Goal: Task Accomplishment & Management: Use online tool/utility

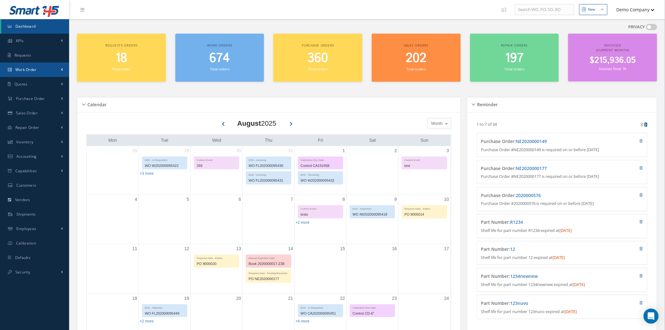
click at [43, 68] on link "Work Order" at bounding box center [34, 70] width 69 height 14
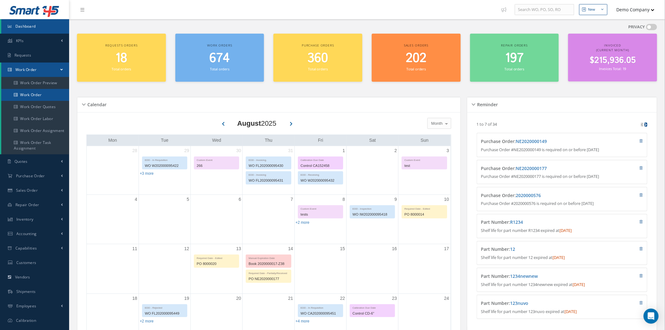
click at [46, 90] on link "Work Order" at bounding box center [35, 95] width 68 height 12
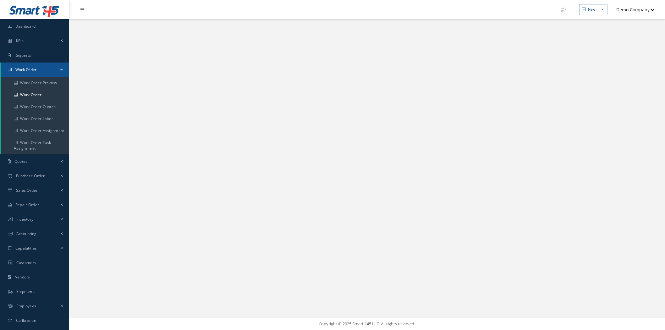
select select "25"
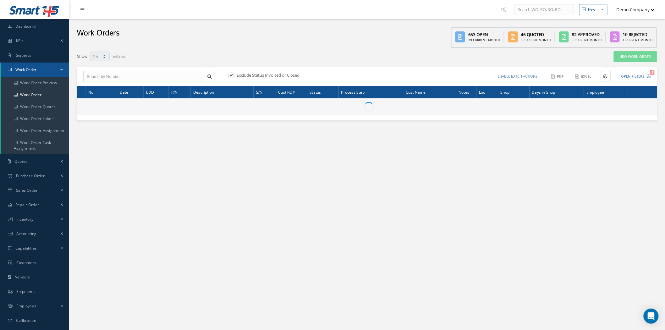
click at [241, 74] on label "Exclude Status Invoiced or Closed" at bounding box center [267, 75] width 64 height 6
click at [233, 74] on input "checkbox" at bounding box center [231, 76] width 4 height 4
checkbox input "false"
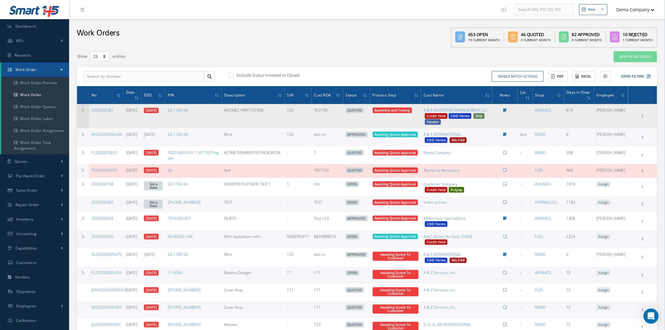
click at [88, 117] on td at bounding box center [83, 116] width 12 height 24
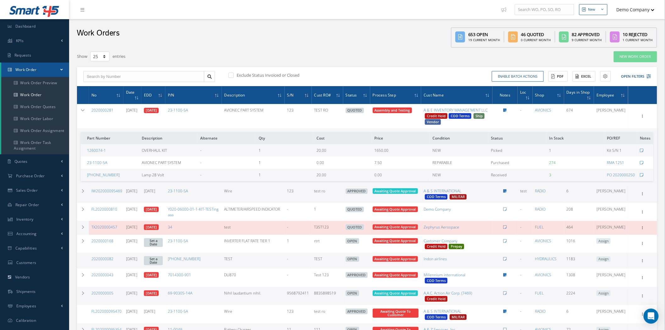
click at [645, 120] on div "Show Edit Update Prefix Invoicing Close Part Issue Send By Email Sub Work Order…" at bounding box center [643, 117] width 8 height 8
click at [642, 118] on icon at bounding box center [643, 115] width 6 height 5
click at [621, 128] on link "Edit" at bounding box center [614, 128] width 50 height 8
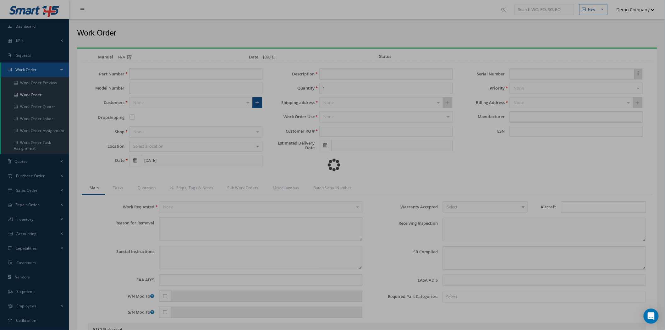
type input "23-1100-5A"
type input "[DATE]"
type input "AVIONEC PART SYSTEM"
type input "TEST RO"
type input "[DATE]"
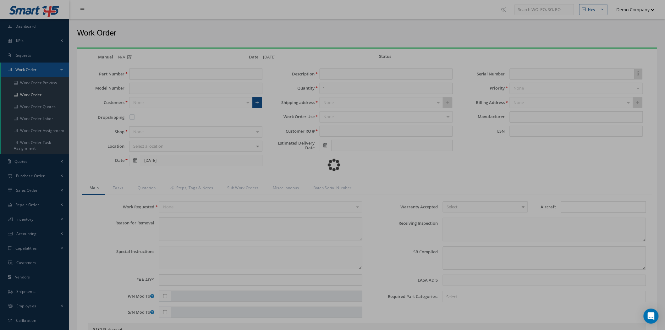
type input "123"
type textarea "lorem ipsum trouble"
type textarea "PLEASE SEE R.O. FOR DETAILS test test"
type textarea "NO VISUAL DAMAGE"
type textarea "test sb"
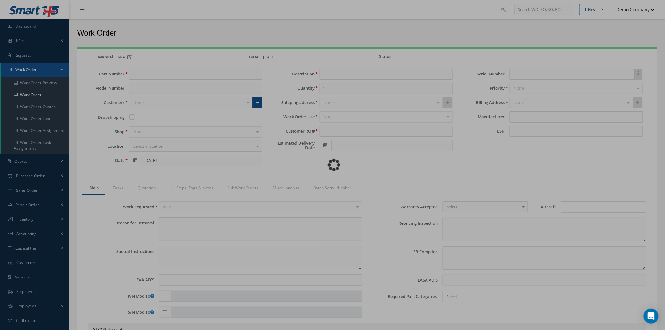
type input "TEST EASA"
type textarea "Unit was REPAIRED I/A/W Mfg. PP, Spec.Manual # CMM 89, Revision 5, dated [DATE]…"
type input "[DATE]"
type textarea "test test"
type input "[DATE]"
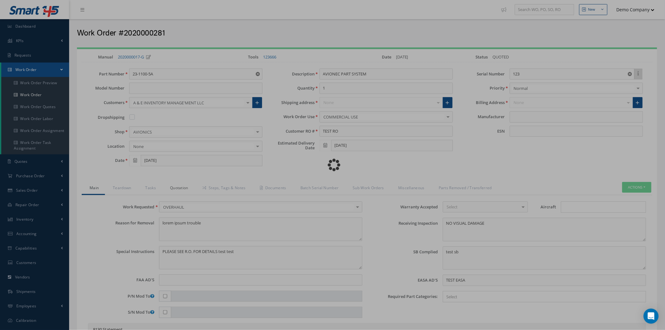
type input "BELL"
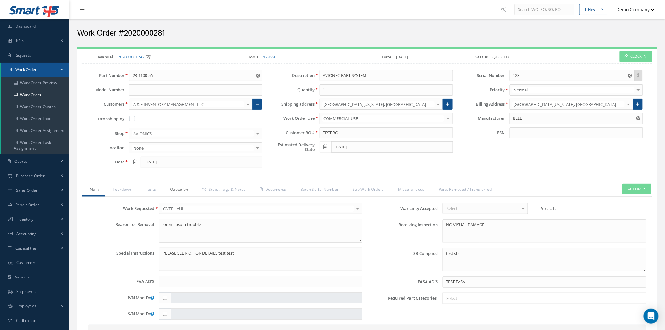
click at [175, 190] on link "Quotation" at bounding box center [178, 190] width 32 height 13
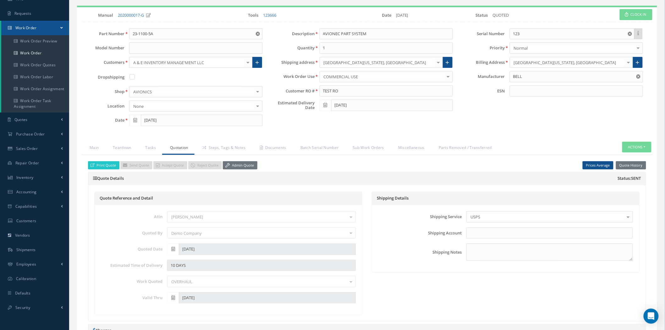
scroll to position [140, 0]
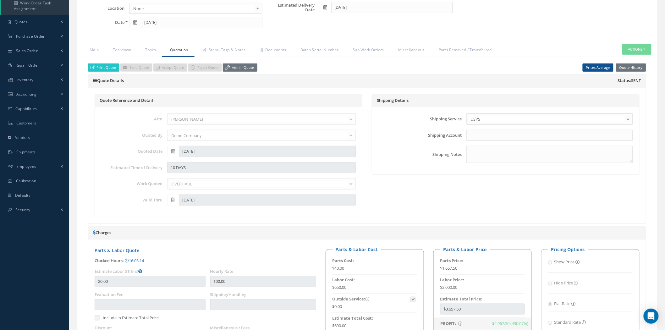
click at [240, 67] on link "Admin Quote" at bounding box center [240, 68] width 35 height 8
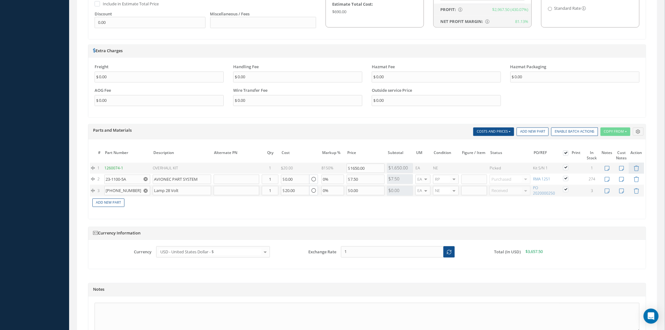
scroll to position [454, 0]
click at [246, 194] on input "text" at bounding box center [237, 190] width 46 height 9
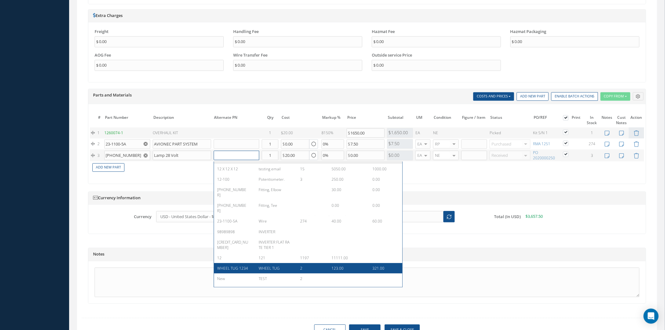
scroll to position [0, 0]
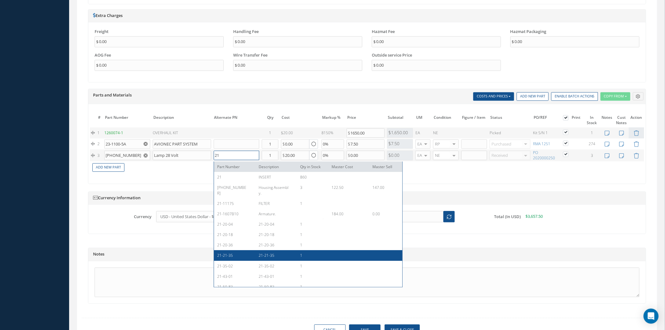
type input "21"
click at [507, 187] on div "Print Quote Send Quote Accept Quote Reject Quote Admin Quote Prices Average Par…" at bounding box center [367, 9] width 558 height 590
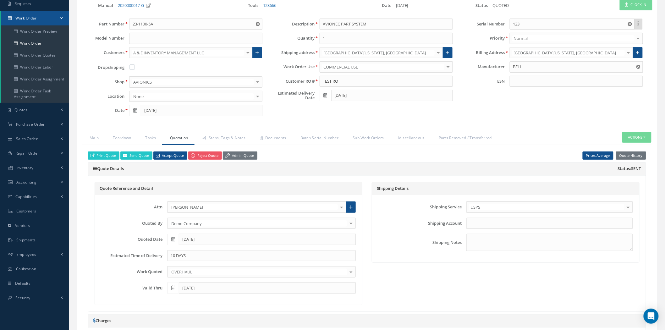
scroll to position [105, 0]
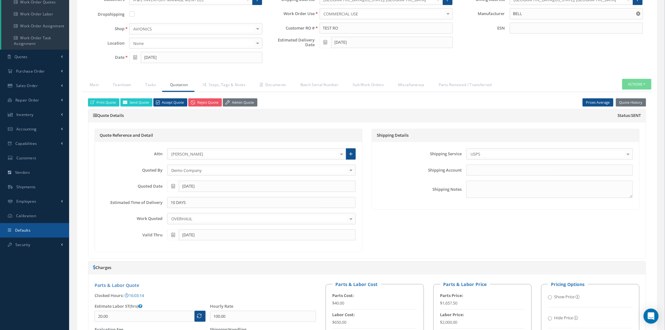
click at [43, 232] on link "Defaults" at bounding box center [34, 230] width 69 height 14
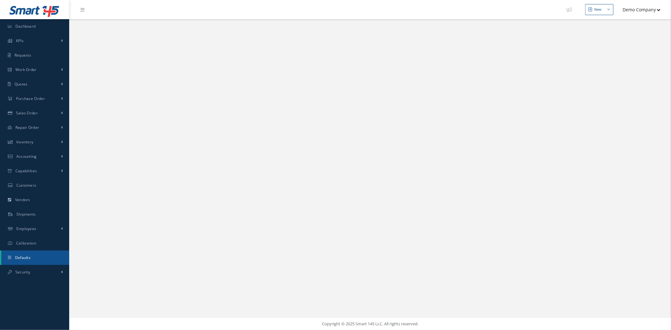
select select "25"
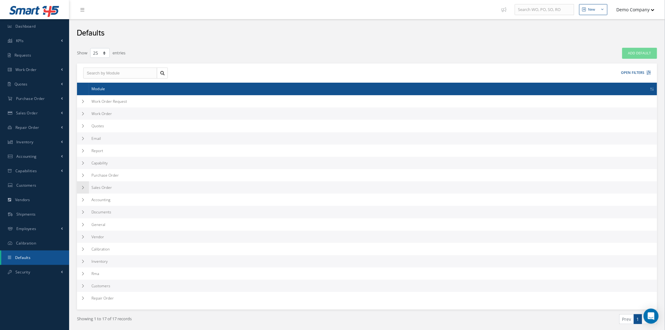
drag, startPoint x: 83, startPoint y: 192, endPoint x: 86, endPoint y: 189, distance: 4.0
click at [83, 192] on td at bounding box center [83, 187] width 12 height 12
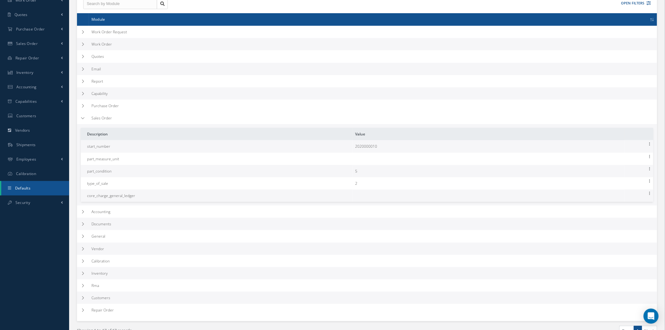
scroll to position [70, 0]
click at [84, 121] on td at bounding box center [83, 118] width 12 height 12
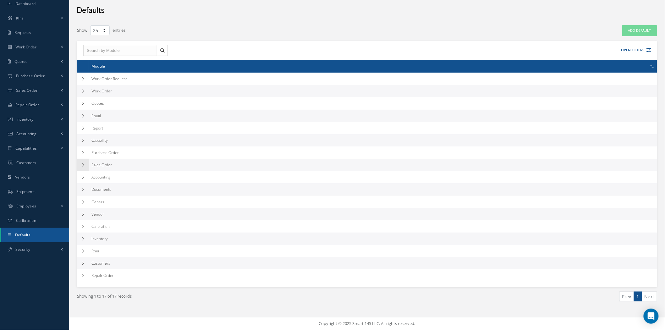
scroll to position [23, 0]
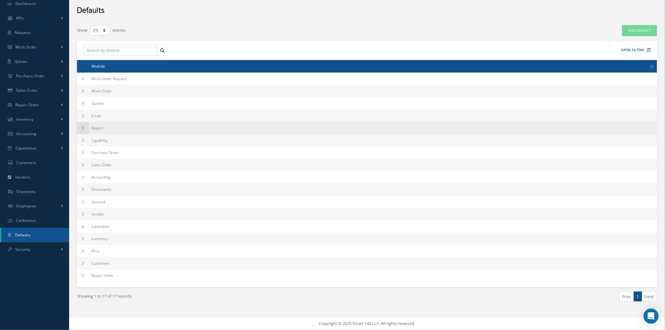
click at [82, 128] on icon at bounding box center [83, 128] width 4 height 4
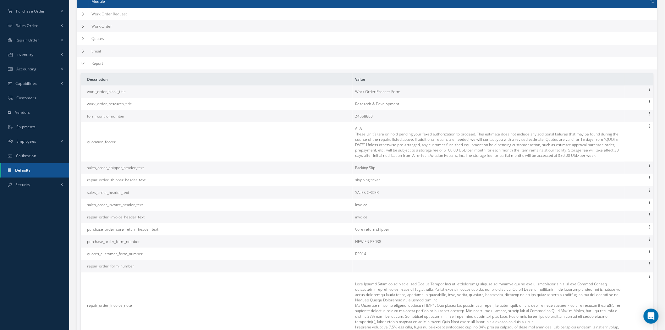
scroll to position [105, 0]
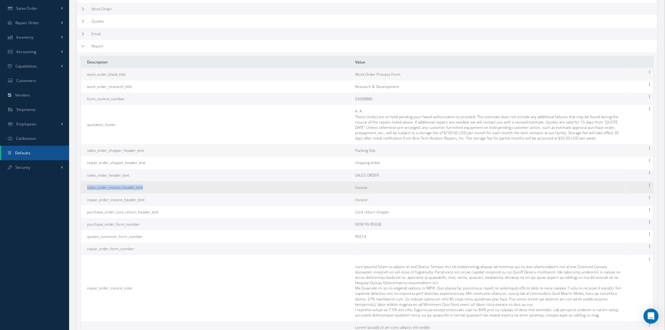
drag, startPoint x: 145, startPoint y: 199, endPoint x: 82, endPoint y: 199, distance: 63.2
click at [82, 194] on td "sales_order_invoice_header_text" at bounding box center [217, 187] width 272 height 12
copy span "sales_order_invoice_header_text"
click at [144, 194] on td "sales_order_invoice_header_text" at bounding box center [217, 187] width 272 height 12
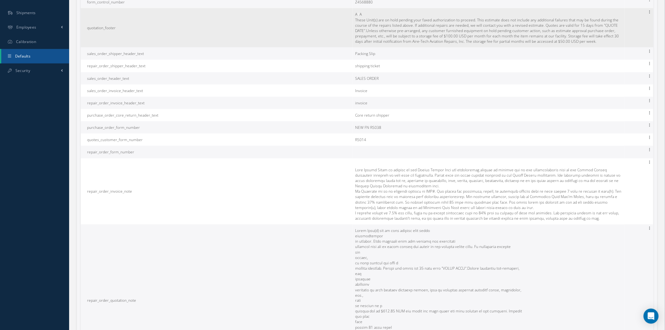
scroll to position [175, 0]
